Goal: Information Seeking & Learning: Learn about a topic

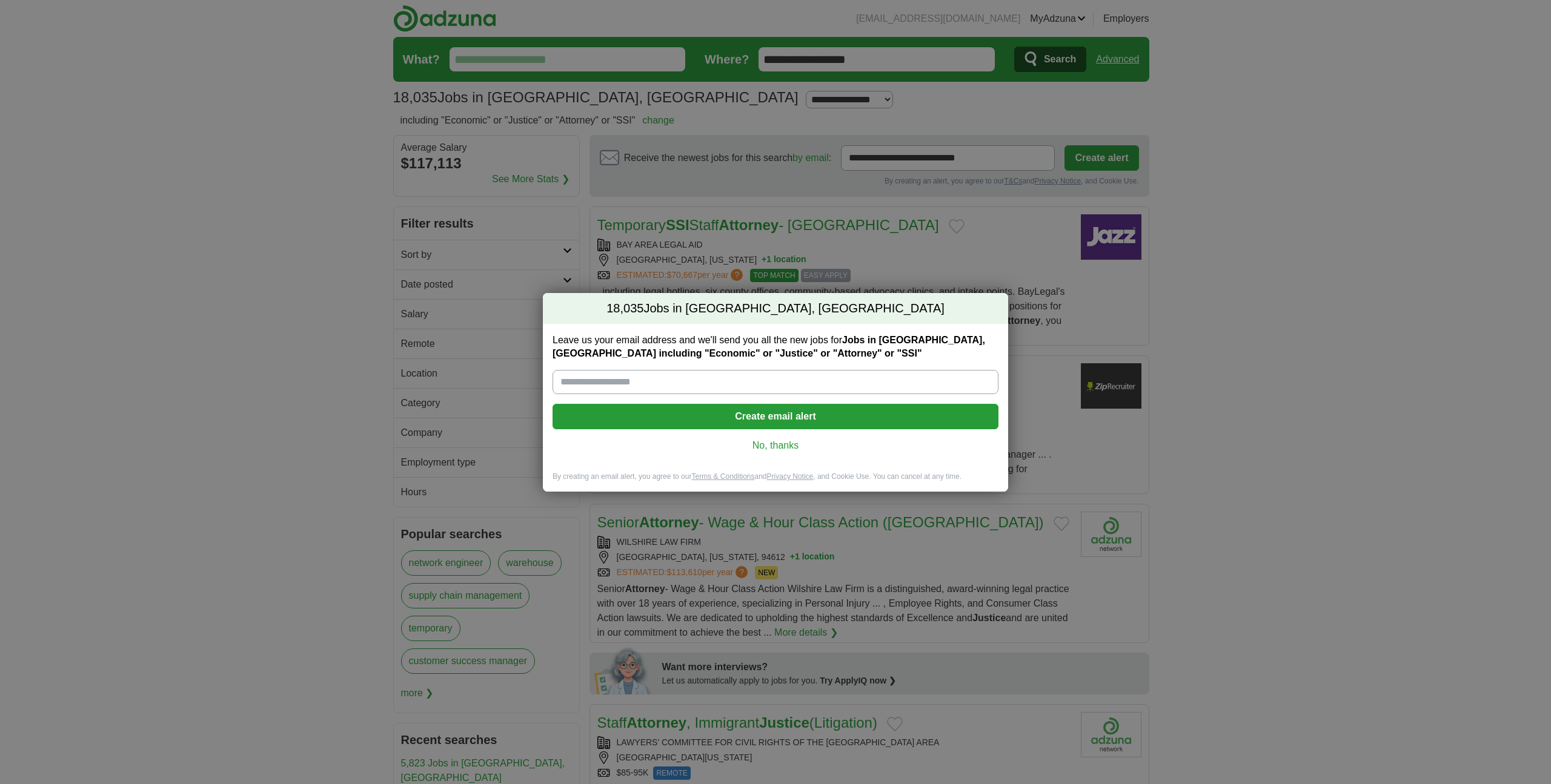
click at [944, 255] on div "18,035 Jobs in [GEOGRAPHIC_DATA], [GEOGRAPHIC_DATA] Leave us your email address…" at bounding box center [776, 392] width 1551 height 784
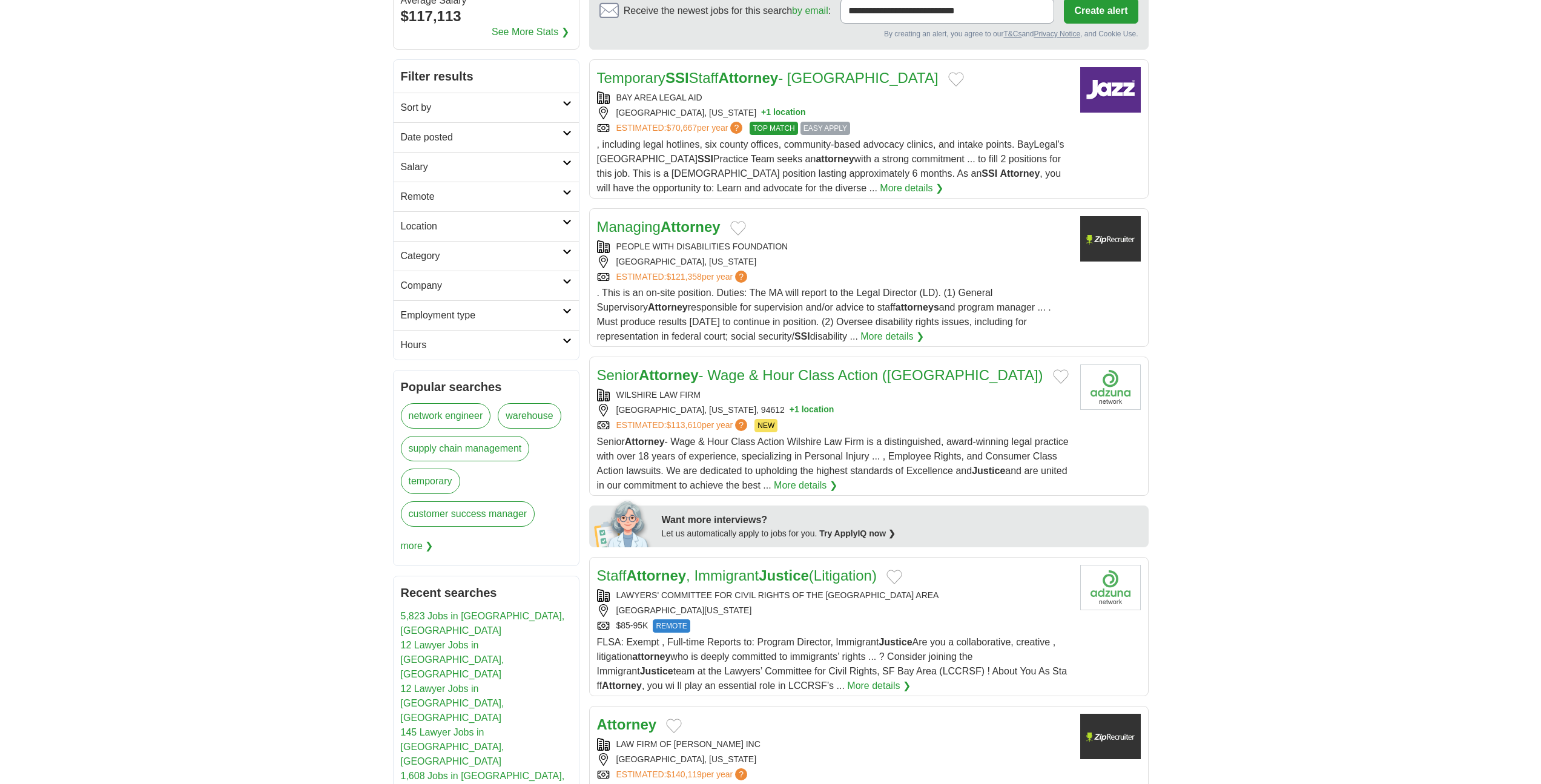
scroll to position [121, 0]
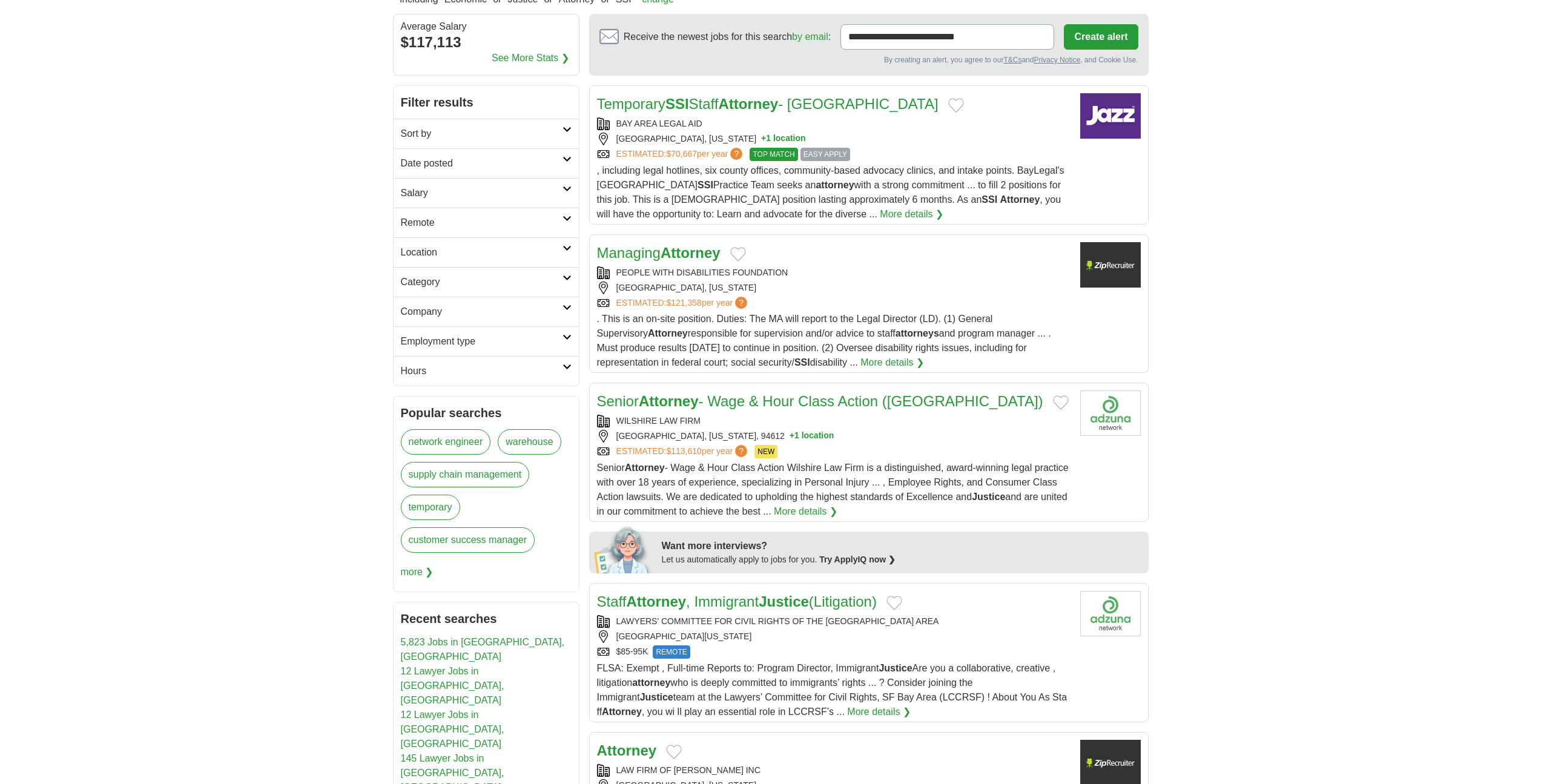
click at [564, 215] on link "Remote" at bounding box center [486, 222] width 185 height 30
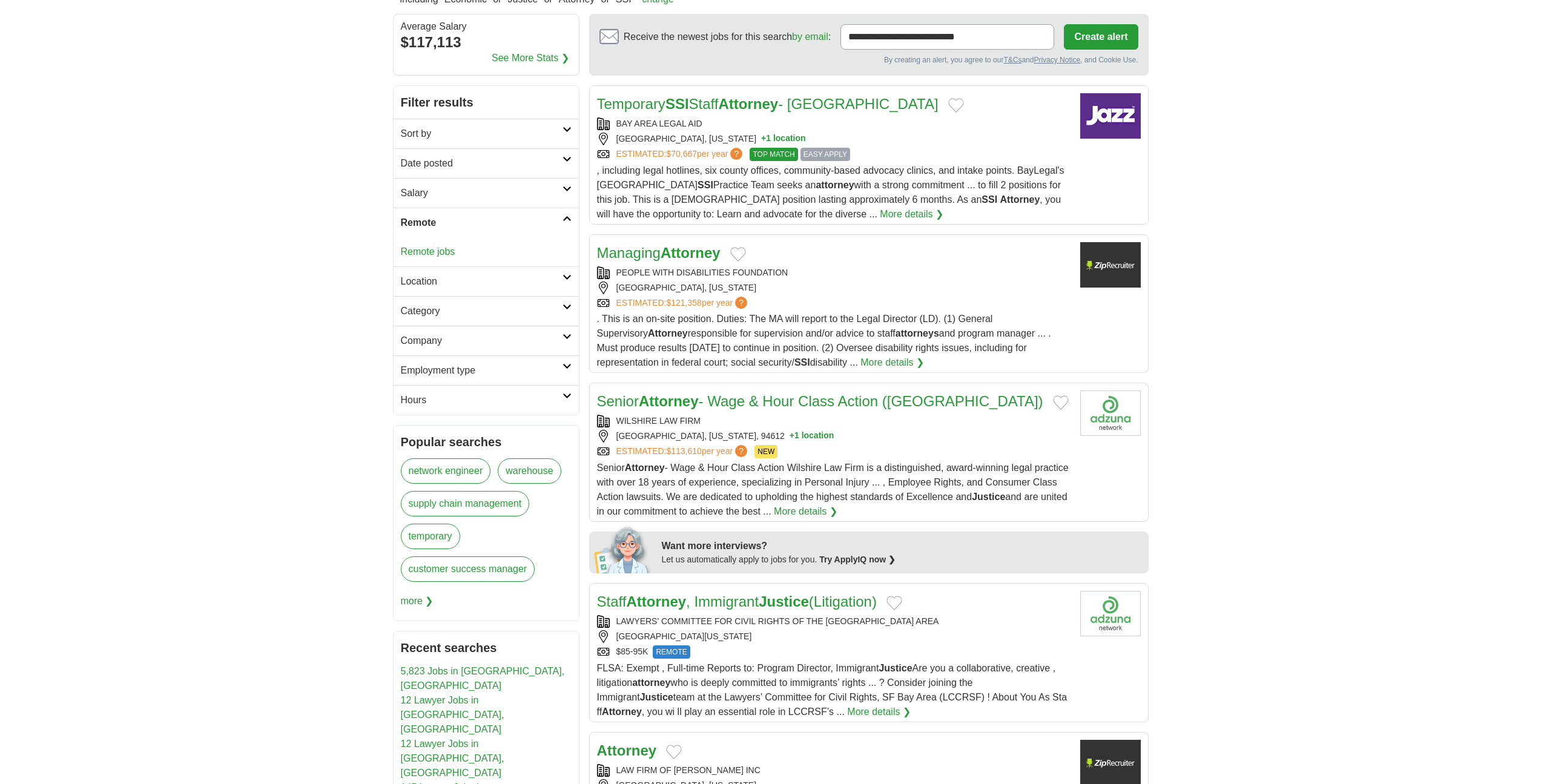
click at [438, 252] on link "Remote jobs" at bounding box center [428, 251] width 54 height 10
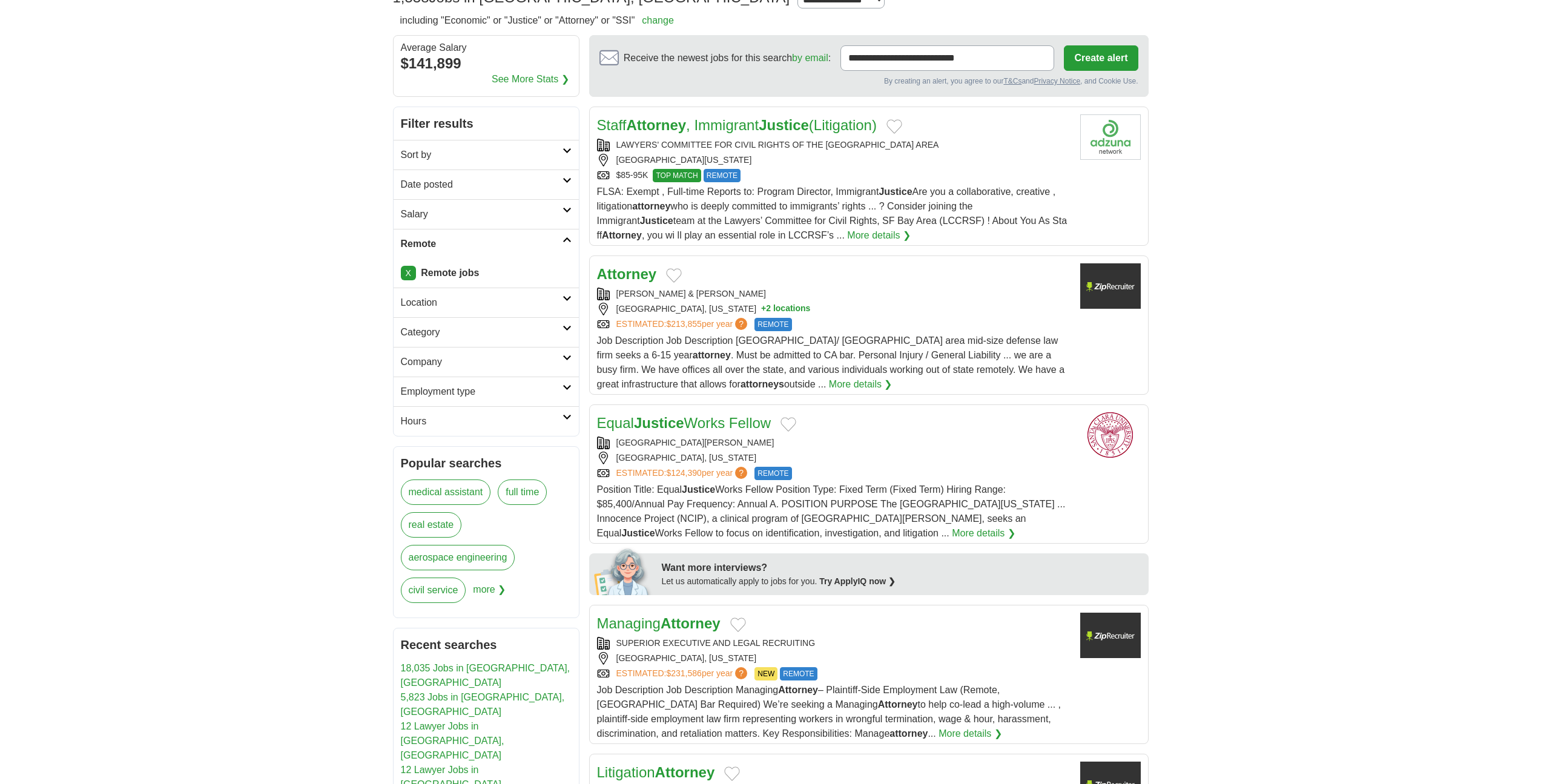
scroll to position [121, 0]
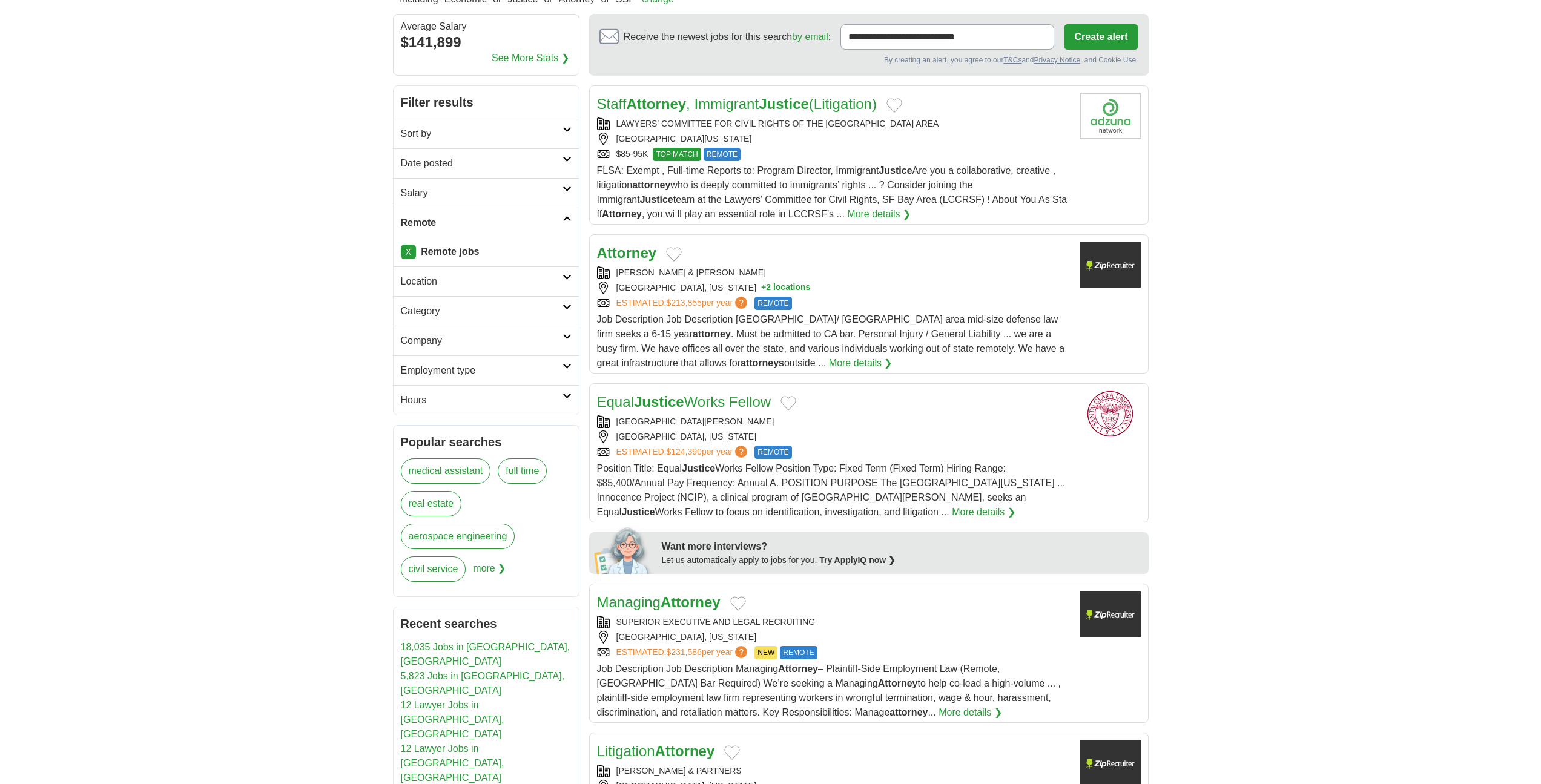
click at [952, 514] on link "More details ❯" at bounding box center [983, 512] width 63 height 15
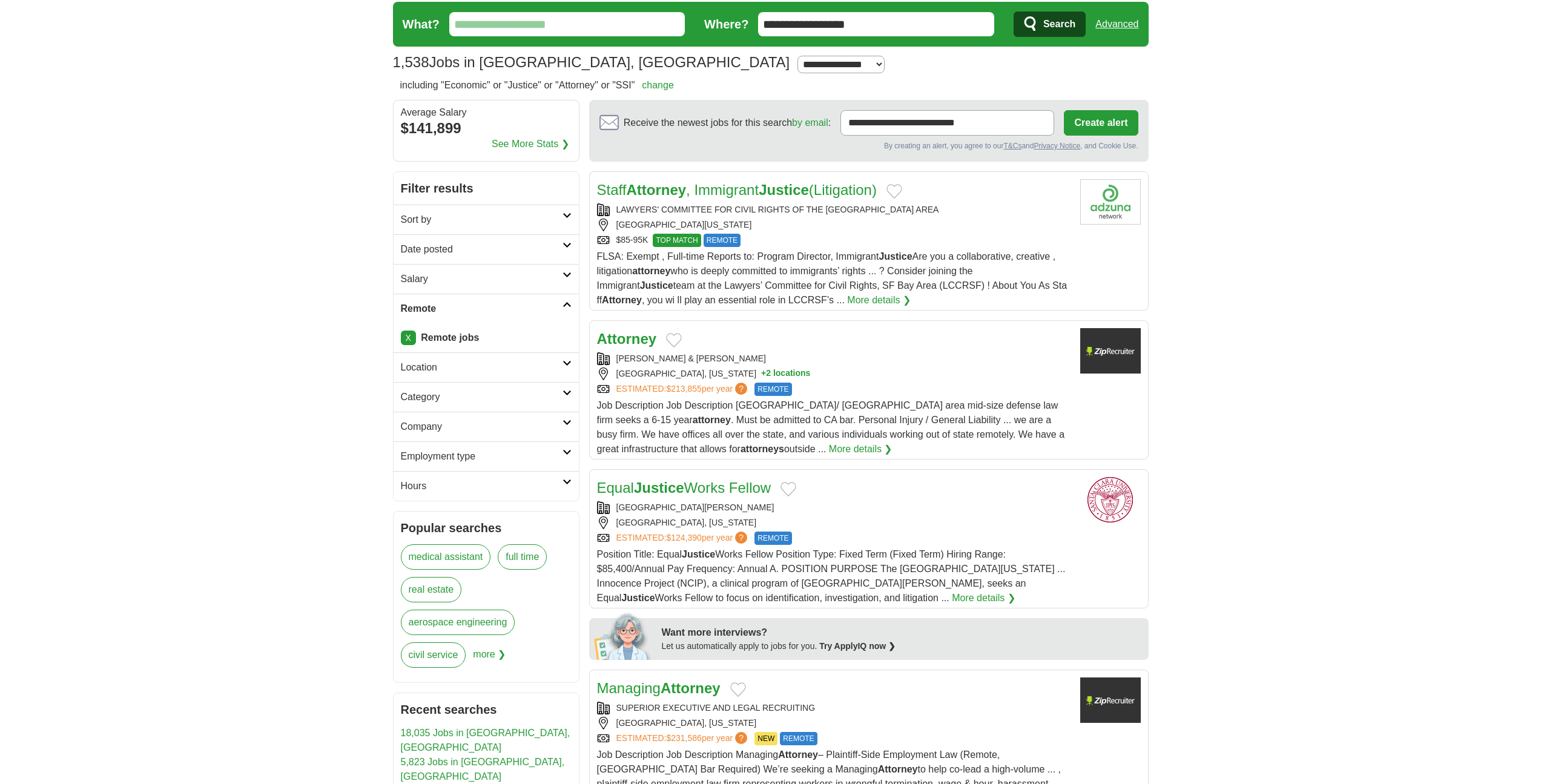
scroll to position [0, 0]
